Goal: Book appointment/travel/reservation

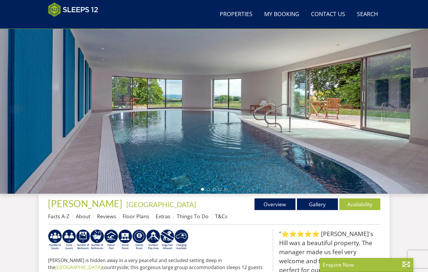
scroll to position [54, 0]
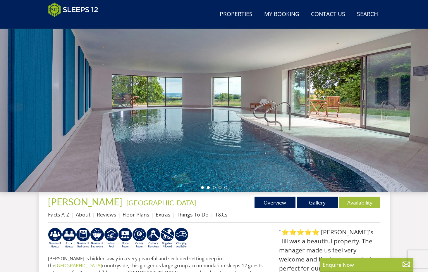
click at [208, 188] on li at bounding box center [208, 187] width 3 height 3
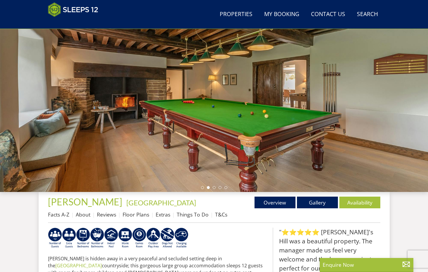
click at [215, 187] on ul at bounding box center [214, 187] width 26 height 3
click at [220, 187] on li at bounding box center [219, 187] width 3 height 3
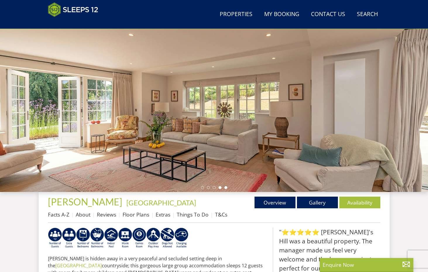
click at [225, 187] on li at bounding box center [225, 187] width 3 height 3
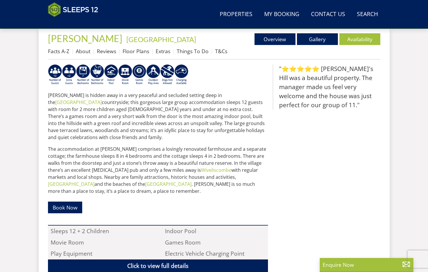
scroll to position [215, 0]
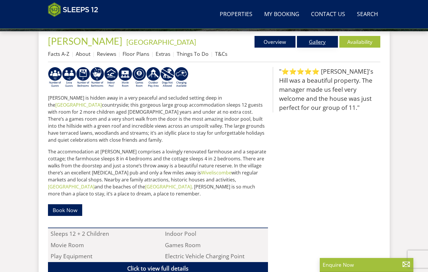
click at [317, 41] on link "Gallery" at bounding box center [317, 42] width 41 height 12
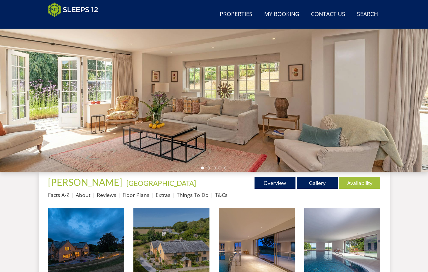
scroll to position [89, 0]
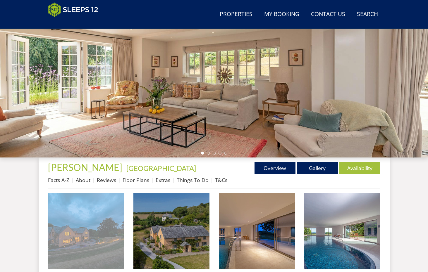
click at [99, 229] on img at bounding box center [86, 231] width 76 height 76
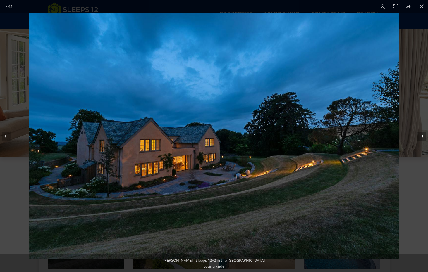
click at [419, 137] on button at bounding box center [417, 136] width 20 height 29
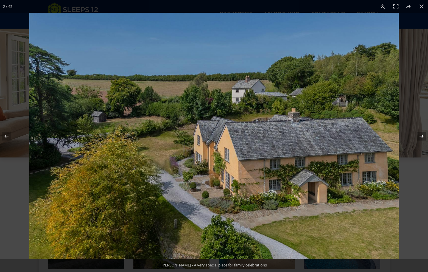
click at [419, 137] on button at bounding box center [417, 136] width 20 height 29
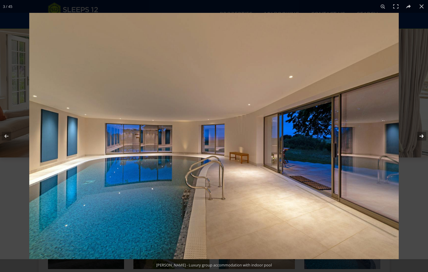
click at [419, 137] on button at bounding box center [417, 136] width 20 height 29
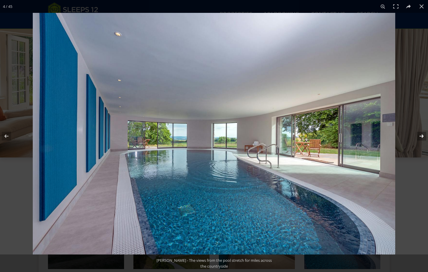
click at [419, 137] on button at bounding box center [417, 136] width 20 height 29
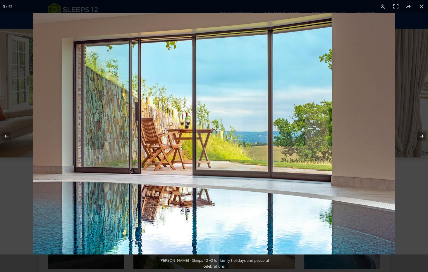
click at [419, 137] on button at bounding box center [417, 136] width 20 height 29
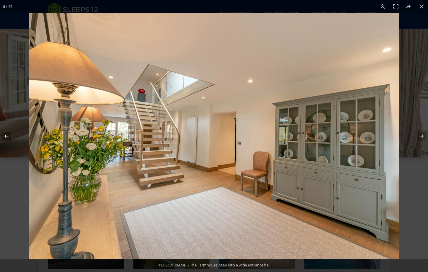
click at [8, 135] on button at bounding box center [10, 136] width 20 height 29
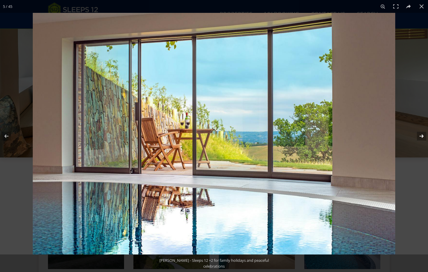
click at [420, 135] on button at bounding box center [417, 136] width 20 height 29
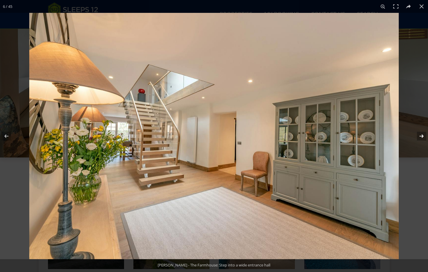
click at [419, 135] on button at bounding box center [417, 136] width 20 height 29
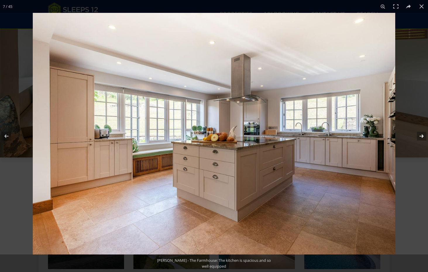
click at [419, 135] on button at bounding box center [417, 136] width 20 height 29
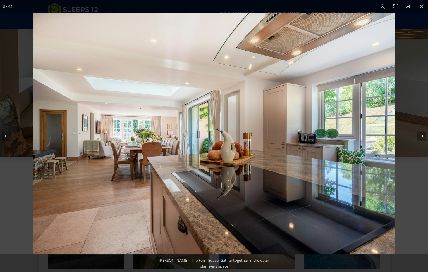
click at [419, 135] on button at bounding box center [417, 136] width 20 height 29
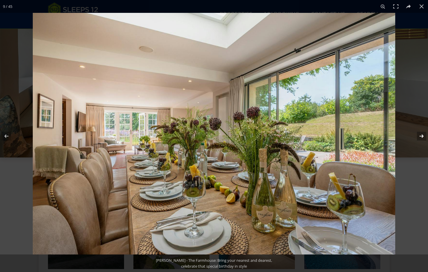
click at [419, 135] on button at bounding box center [417, 136] width 20 height 29
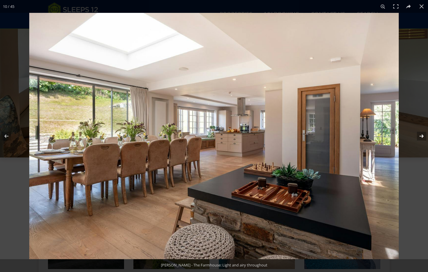
click at [419, 135] on button at bounding box center [417, 136] width 20 height 29
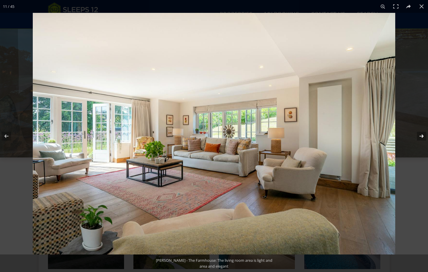
click at [419, 135] on button at bounding box center [417, 136] width 20 height 29
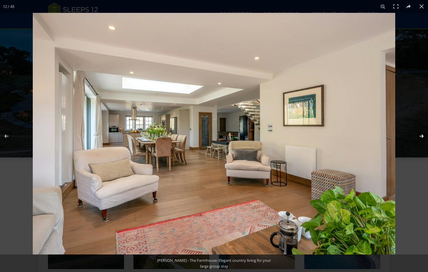
click at [419, 135] on button at bounding box center [417, 136] width 20 height 29
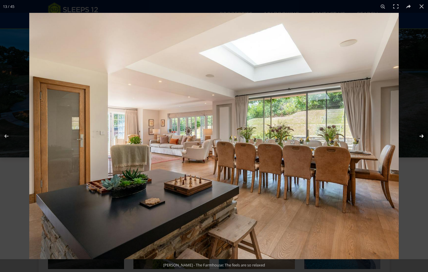
click at [419, 135] on button at bounding box center [417, 136] width 20 height 29
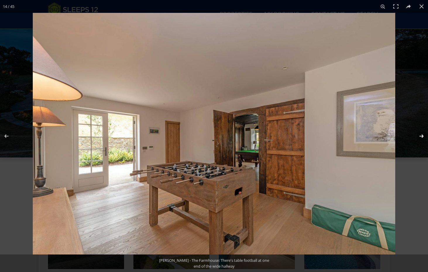
click at [419, 135] on button at bounding box center [417, 136] width 20 height 29
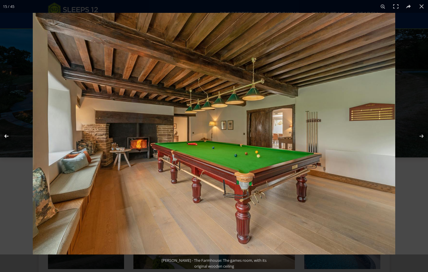
click at [2, 135] on button at bounding box center [10, 136] width 20 height 29
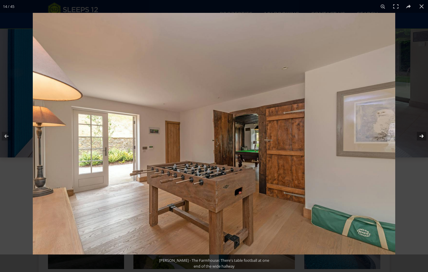
click at [420, 134] on button at bounding box center [417, 136] width 20 height 29
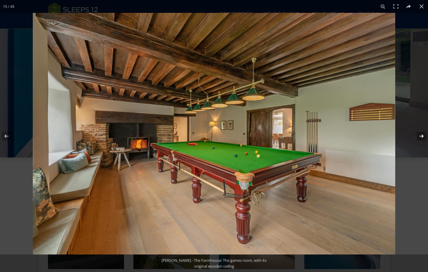
click at [420, 134] on button at bounding box center [417, 136] width 20 height 29
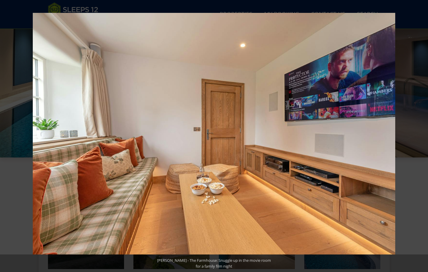
click at [420, 134] on button at bounding box center [417, 136] width 20 height 29
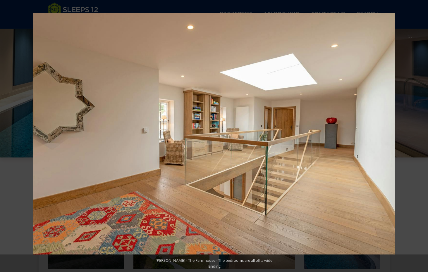
click at [420, 134] on button at bounding box center [417, 136] width 20 height 29
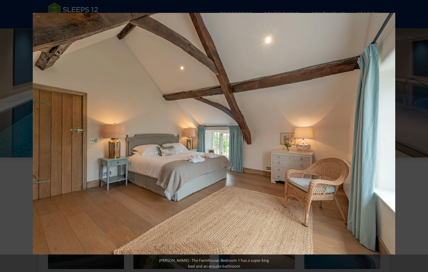
click at [420, 134] on button at bounding box center [417, 136] width 20 height 29
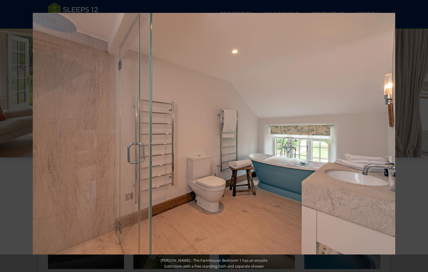
click at [420, 134] on button at bounding box center [417, 136] width 20 height 29
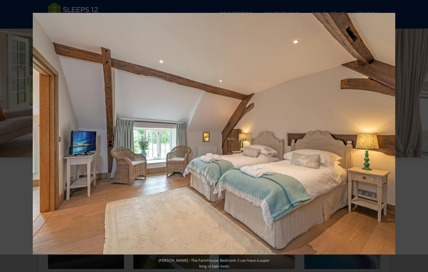
click at [420, 134] on button at bounding box center [417, 136] width 20 height 29
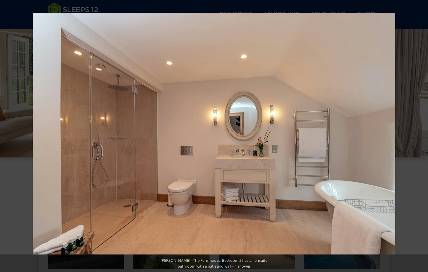
click at [420, 134] on button at bounding box center [417, 136] width 20 height 29
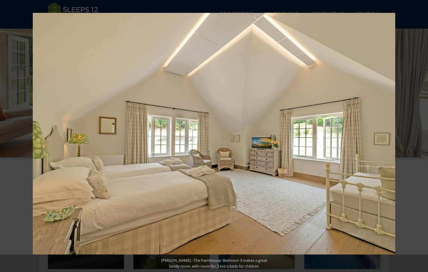
click at [420, 134] on button at bounding box center [417, 136] width 20 height 29
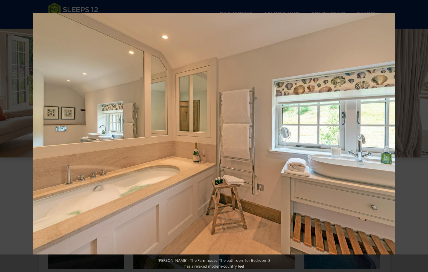
click at [420, 134] on button at bounding box center [417, 136] width 20 height 29
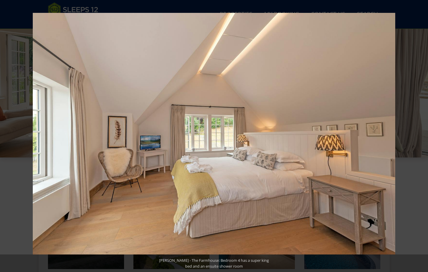
click at [420, 134] on button at bounding box center [417, 136] width 20 height 29
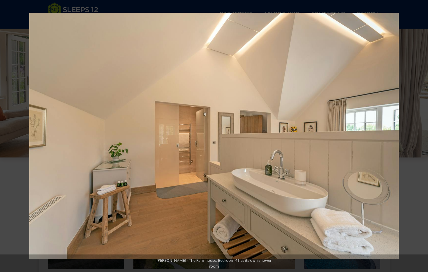
click at [420, 134] on button at bounding box center [417, 136] width 20 height 29
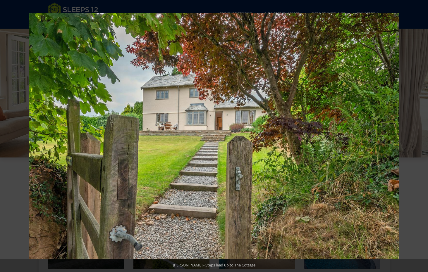
click at [420, 134] on button at bounding box center [417, 136] width 20 height 29
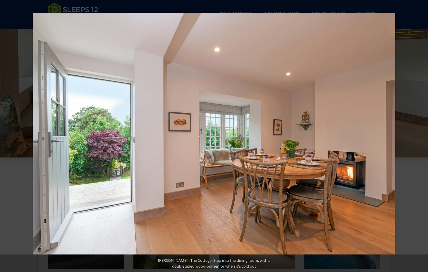
click at [420, 134] on button at bounding box center [417, 136] width 20 height 29
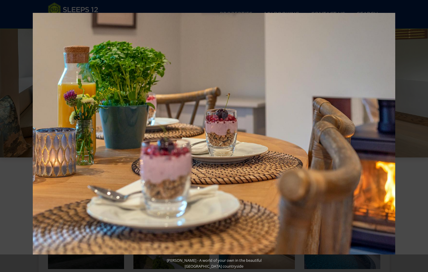
click at [420, 134] on button at bounding box center [417, 136] width 20 height 29
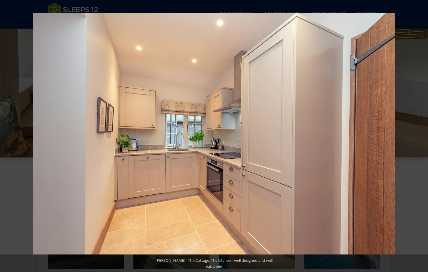
click at [420, 134] on button at bounding box center [417, 136] width 20 height 29
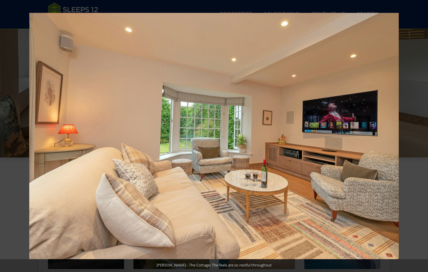
click at [420, 134] on button at bounding box center [417, 136] width 20 height 29
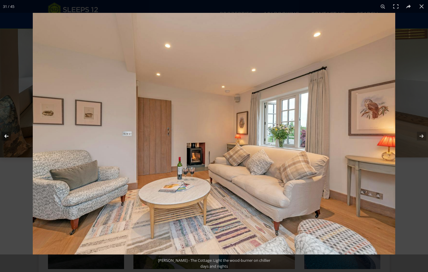
click at [8, 137] on button at bounding box center [10, 136] width 20 height 29
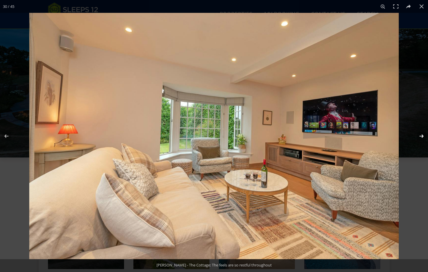
click at [420, 135] on button at bounding box center [417, 136] width 20 height 29
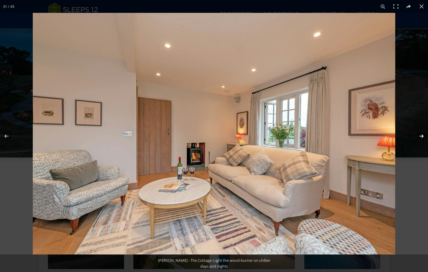
click at [420, 135] on button at bounding box center [417, 136] width 20 height 29
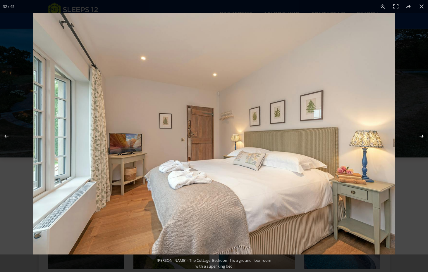
click at [420, 135] on button at bounding box center [417, 136] width 20 height 29
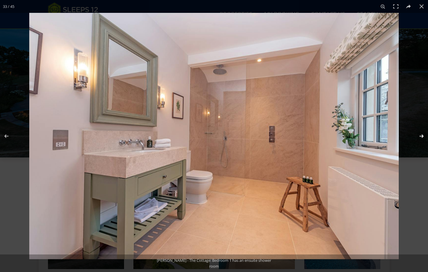
click at [420, 135] on button at bounding box center [417, 136] width 20 height 29
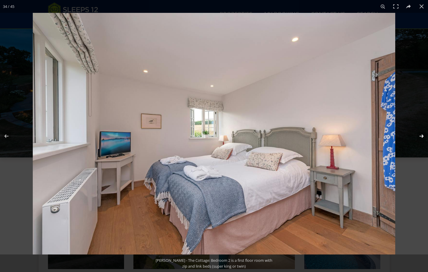
click at [420, 135] on button at bounding box center [417, 136] width 20 height 29
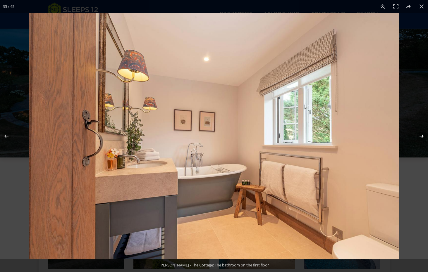
click at [420, 135] on button at bounding box center [417, 136] width 20 height 29
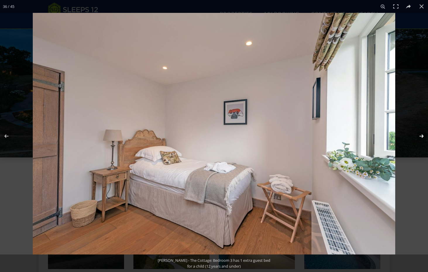
click at [420, 135] on button at bounding box center [417, 136] width 20 height 29
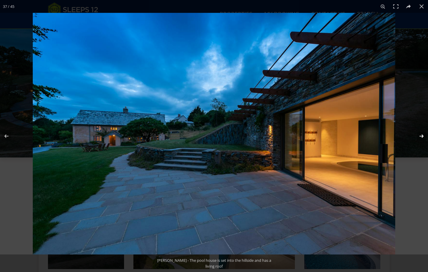
click at [420, 135] on button at bounding box center [417, 136] width 20 height 29
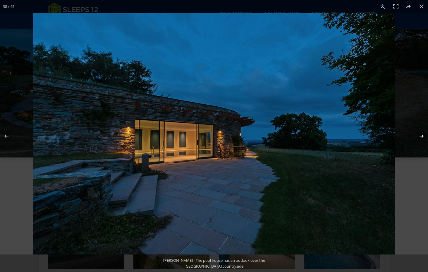
click at [420, 135] on button at bounding box center [417, 136] width 20 height 29
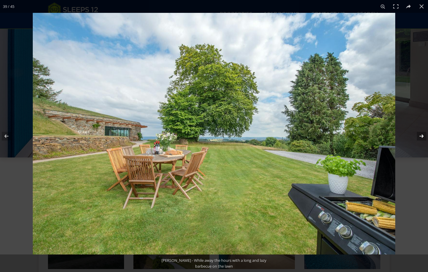
click at [420, 135] on button at bounding box center [417, 136] width 20 height 29
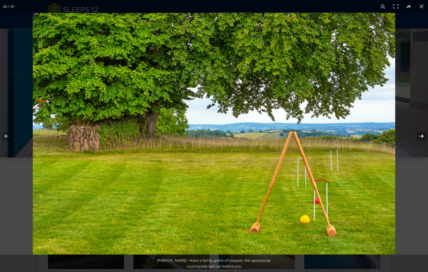
click at [420, 135] on button at bounding box center [417, 136] width 20 height 29
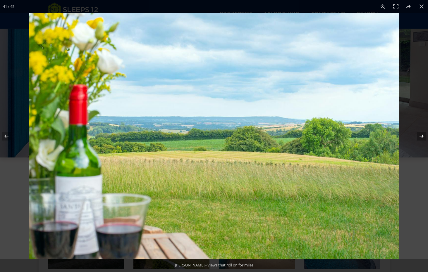
click at [420, 135] on button at bounding box center [417, 136] width 20 height 29
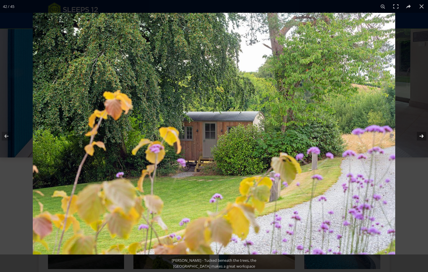
click at [420, 135] on button at bounding box center [417, 136] width 20 height 29
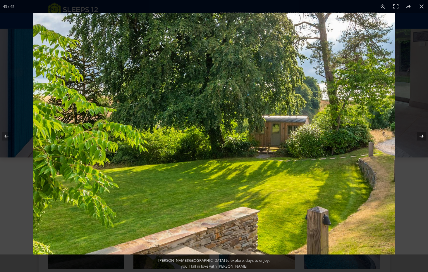
click at [420, 135] on button at bounding box center [417, 136] width 20 height 29
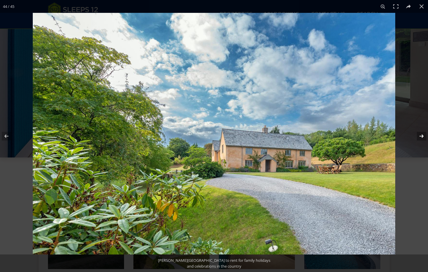
click at [420, 135] on button at bounding box center [417, 136] width 20 height 29
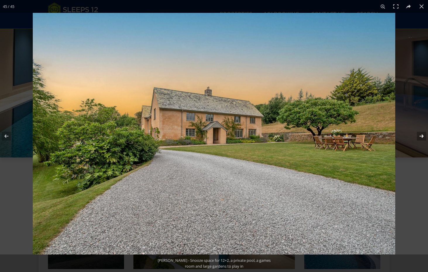
click at [420, 135] on button at bounding box center [417, 136] width 20 height 29
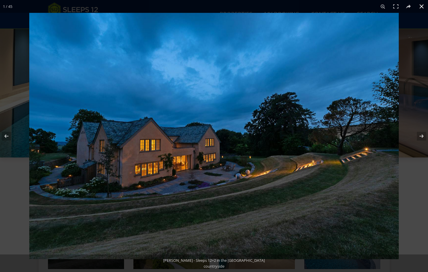
click at [420, 4] on button at bounding box center [421, 6] width 13 height 13
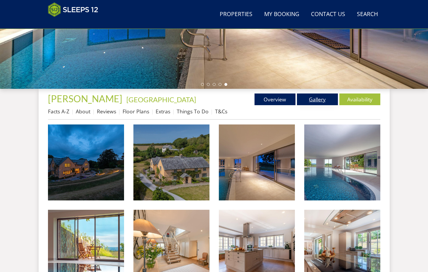
scroll to position [155, 0]
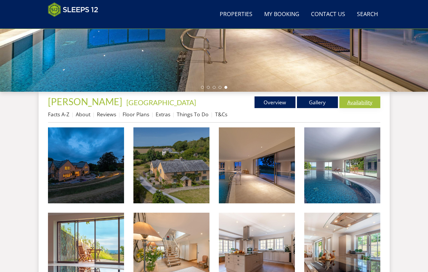
click at [349, 101] on link "Availability" at bounding box center [359, 102] width 41 height 12
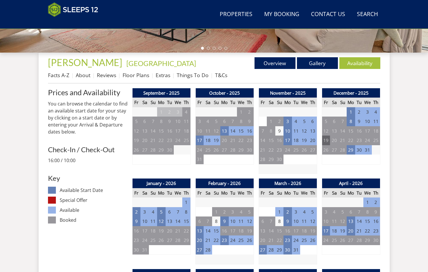
scroll to position [192, 0]
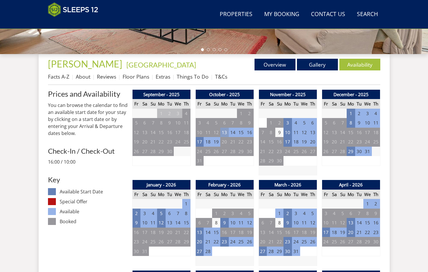
click at [226, 134] on td "13" at bounding box center [224, 133] width 8 height 10
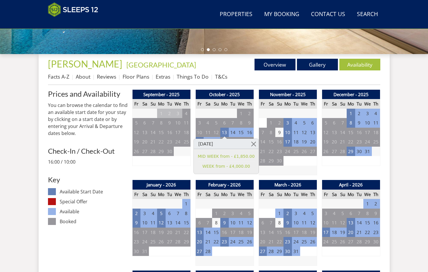
click at [207, 138] on td "18" at bounding box center [207, 142] width 8 height 10
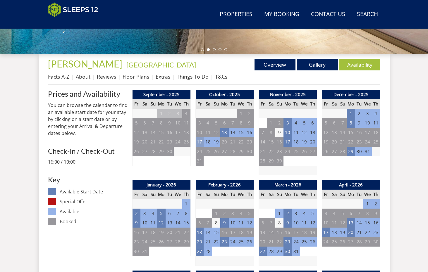
click at [200, 140] on td "17" at bounding box center [199, 142] width 8 height 10
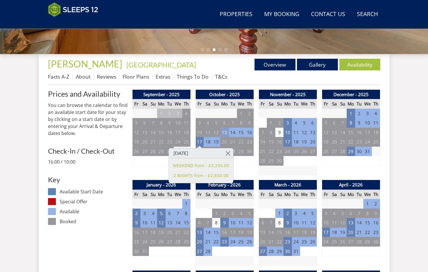
click at [227, 132] on td "13" at bounding box center [224, 133] width 8 height 10
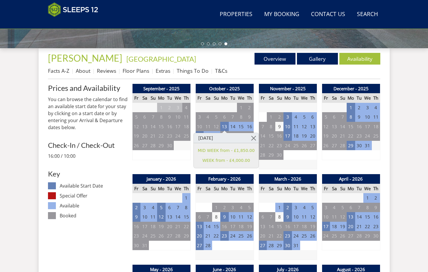
scroll to position [198, 0]
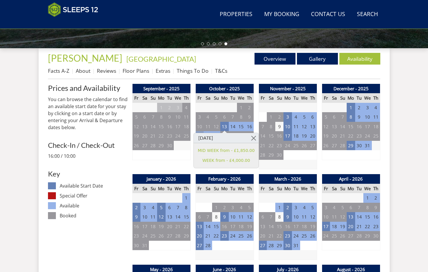
click at [201, 132] on td "17" at bounding box center [199, 136] width 8 height 10
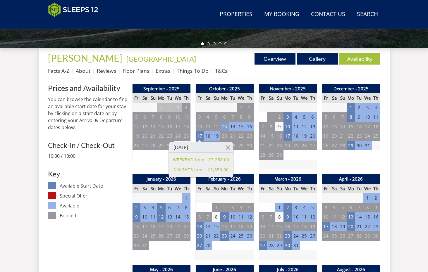
click at [225, 127] on td "13" at bounding box center [224, 127] width 8 height 10
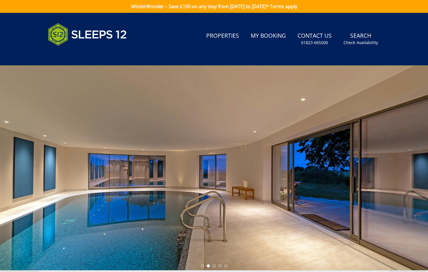
scroll to position [0, 0]
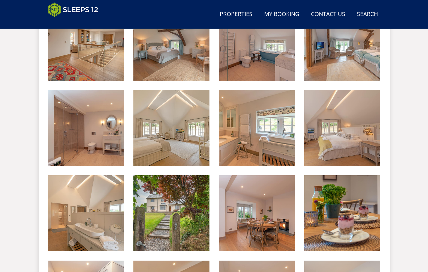
scroll to position [619, 0]
